Goal: Check status: Check status

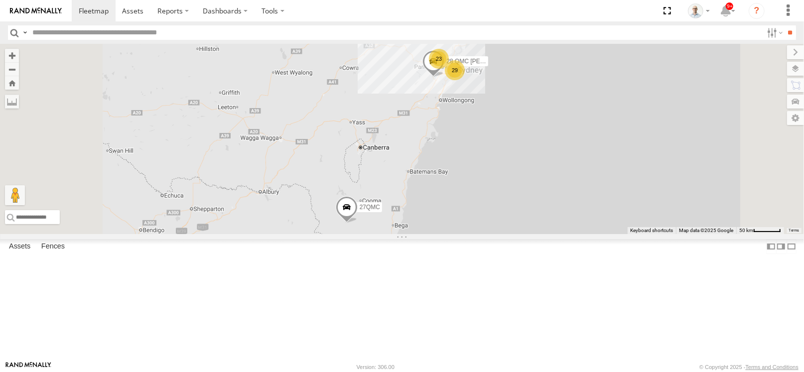
click at [449, 69] on div "23" at bounding box center [439, 59] width 20 height 20
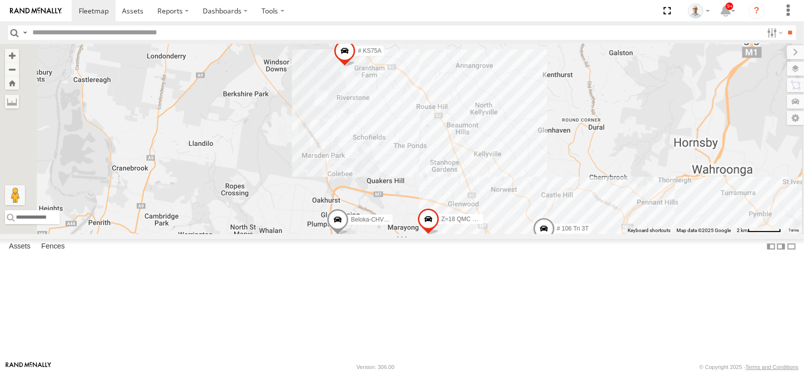
drag, startPoint x: 581, startPoint y: 212, endPoint x: 559, endPoint y: 172, distance: 45.9
click at [559, 172] on div "28 QMC [PERSON_NAME] 27QMC # KS75A Beloka-EKV93V Beloka-CHV61N Z=18 QMC Written…" at bounding box center [402, 139] width 804 height 190
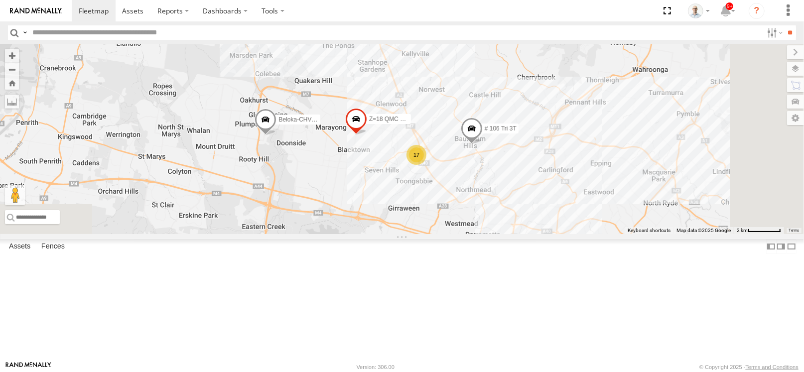
drag, startPoint x: 564, startPoint y: 186, endPoint x: 492, endPoint y: 86, distance: 122.9
click at [492, 86] on div "28 QMC [PERSON_NAME] 27QMC # KS75A Beloka-EKV93V Beloka-CHV61N Z=18 QMC Written…" at bounding box center [402, 139] width 804 height 190
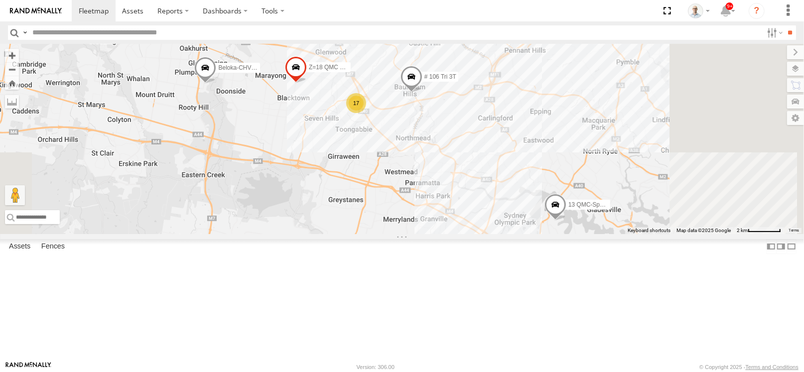
drag, startPoint x: 513, startPoint y: 195, endPoint x: 453, endPoint y: 143, distance: 79.5
click at [453, 143] on div "28 QMC [PERSON_NAME] 27QMC # KS75A Beloka-EKV93V Beloka-CHV61N Z=18 QMC Written…" at bounding box center [402, 139] width 804 height 190
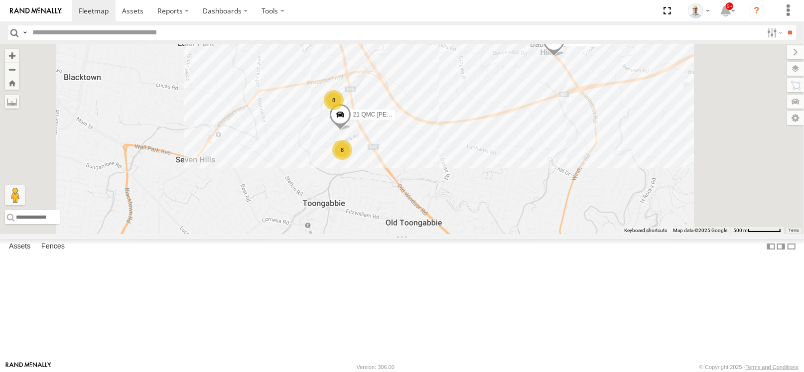
drag, startPoint x: 489, startPoint y: 181, endPoint x: 492, endPoint y: 196, distance: 15.2
click at [492, 196] on div "28 QMC [PERSON_NAME] 27QMC # KS75A Beloka-EKV93V Beloka-CHV61N Z=18 QMC Written…" at bounding box center [402, 139] width 804 height 190
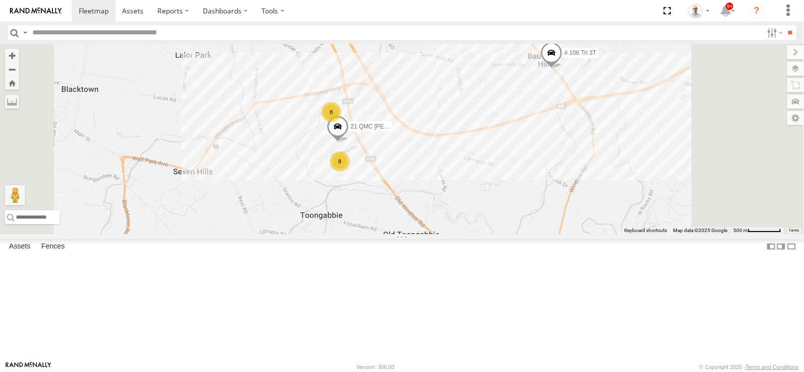
drag, startPoint x: 492, startPoint y: 196, endPoint x: 489, endPoint y: 209, distance: 13.3
click at [489, 209] on div "28 QMC [PERSON_NAME] 27QMC # KS75A Beloka-EKV93V Beloka-CHV61N Z=18 QMC Written…" at bounding box center [402, 139] width 804 height 190
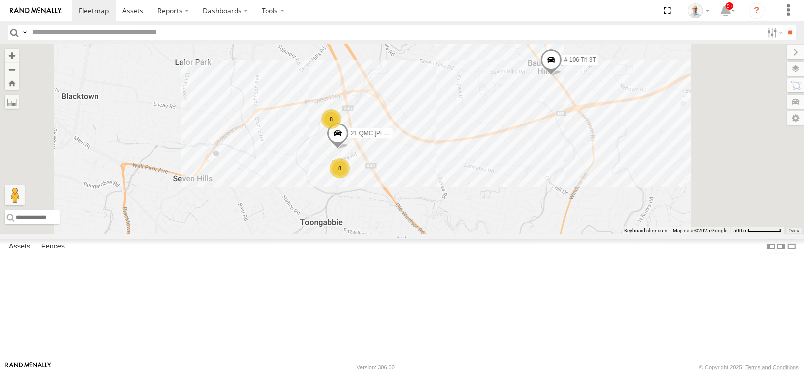
drag, startPoint x: 483, startPoint y: 203, endPoint x: 483, endPoint y: 212, distance: 9.0
click at [483, 212] on div "28 QMC [PERSON_NAME] 27QMC # KS75A Beloka-EKV93V Beloka-CHV61N Z=18 QMC Written…" at bounding box center [402, 139] width 804 height 190
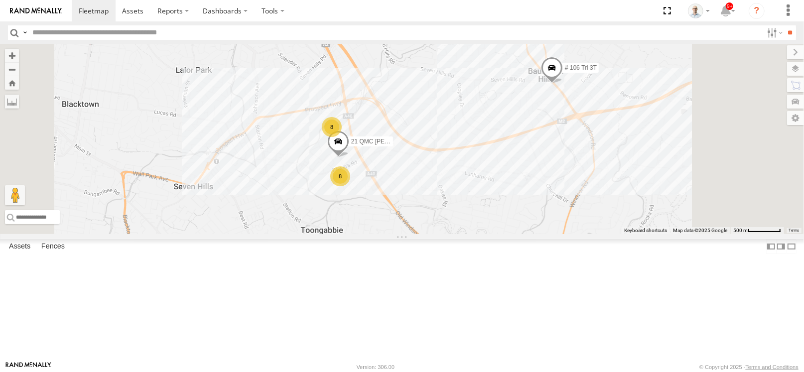
drag, startPoint x: 485, startPoint y: 209, endPoint x: 486, endPoint y: 220, distance: 11.5
click at [486, 220] on div "28 QMC [PERSON_NAME] 27QMC # KS75A Beloka-EKV93V Beloka-CHV61N Z=18 QMC Written…" at bounding box center [402, 139] width 804 height 190
